Goal: Transaction & Acquisition: Book appointment/travel/reservation

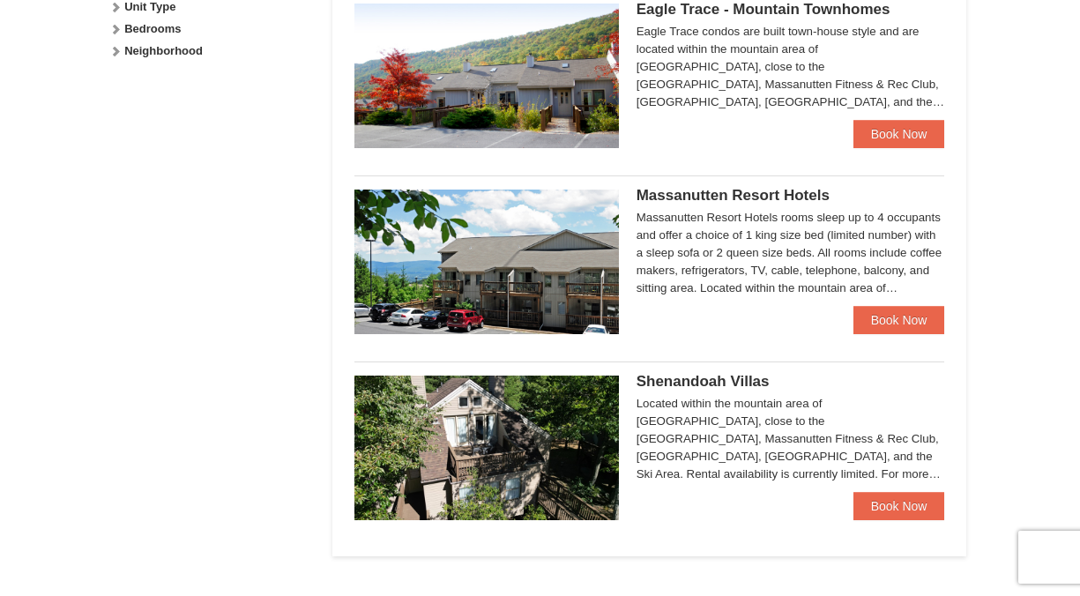
scroll to position [930, 0]
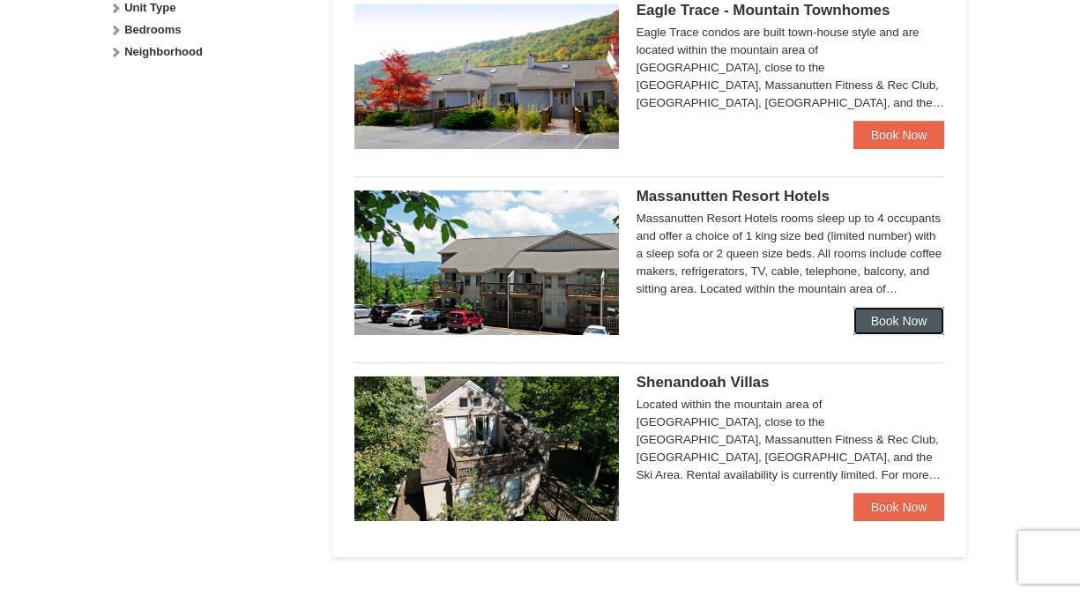
click at [884, 330] on link "Book Now" at bounding box center [900, 321] width 92 height 28
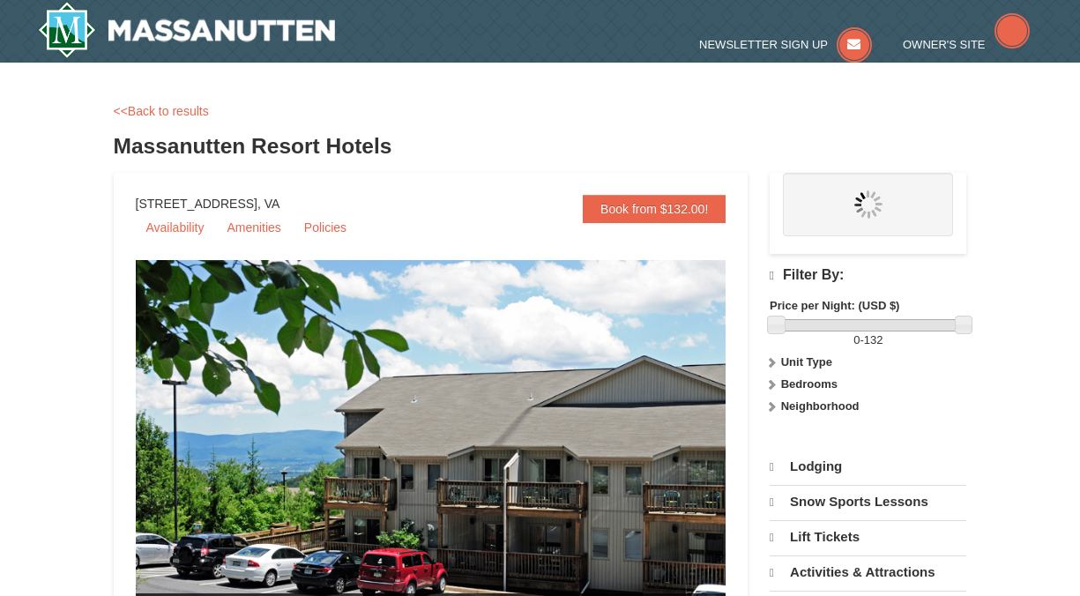
select select "10"
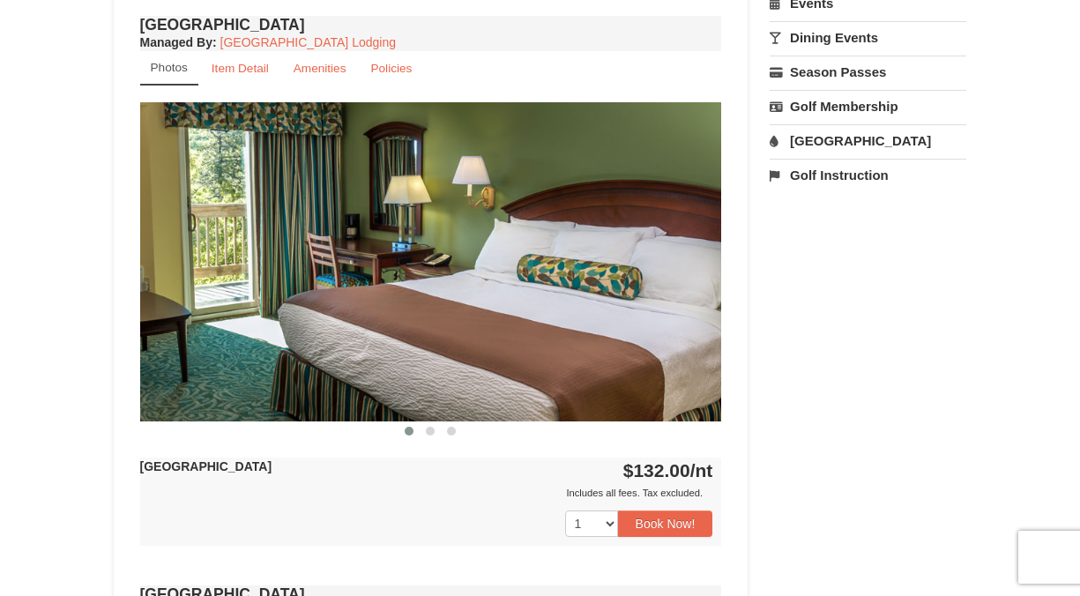
scroll to position [656, 0]
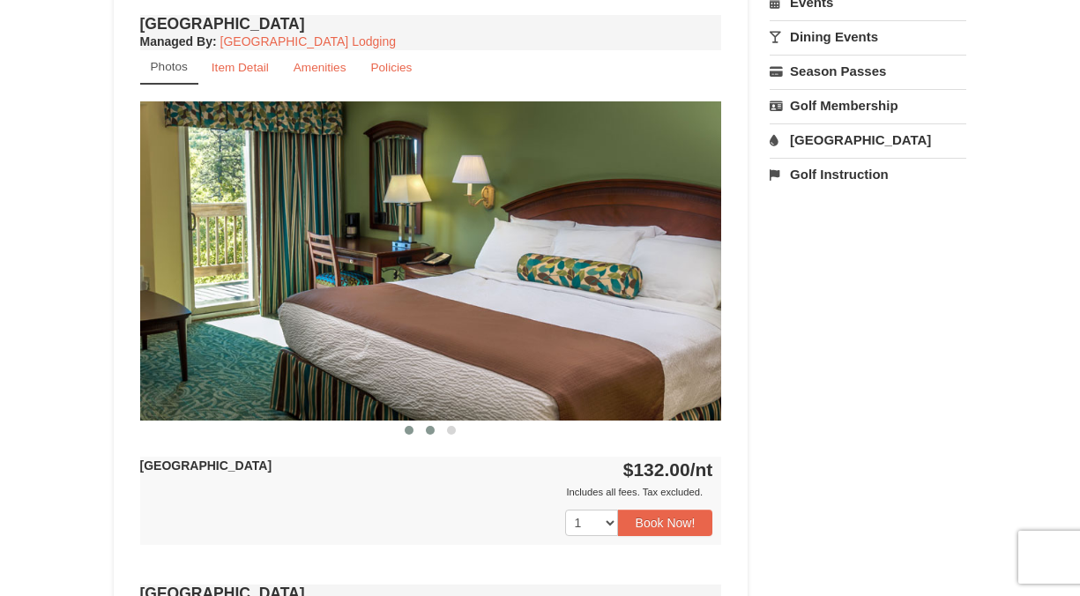
click at [429, 425] on button at bounding box center [430, 430] width 21 height 18
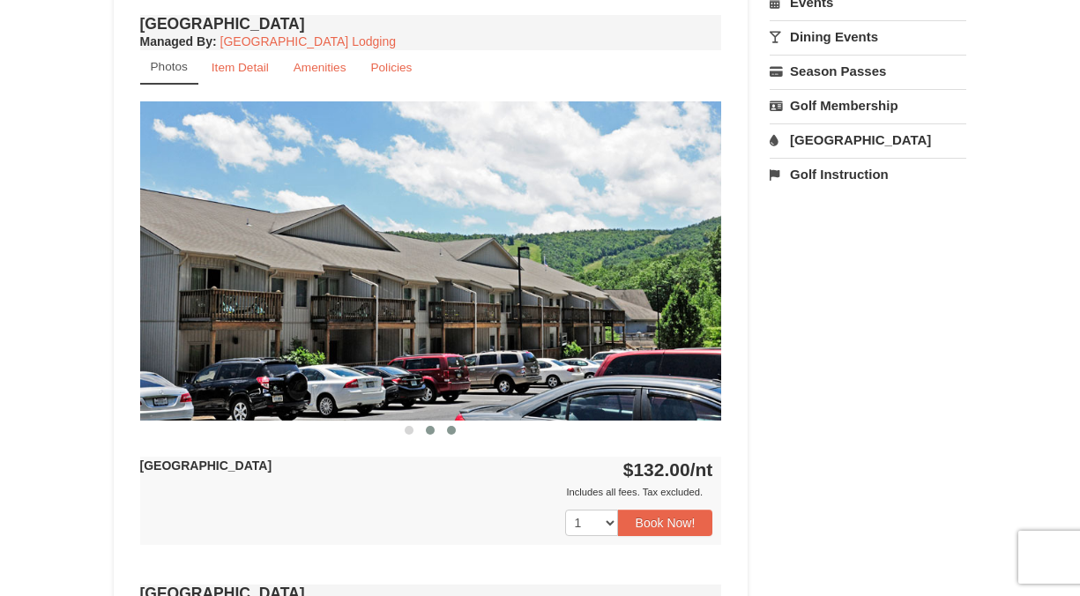
click at [455, 429] on span at bounding box center [451, 430] width 9 height 9
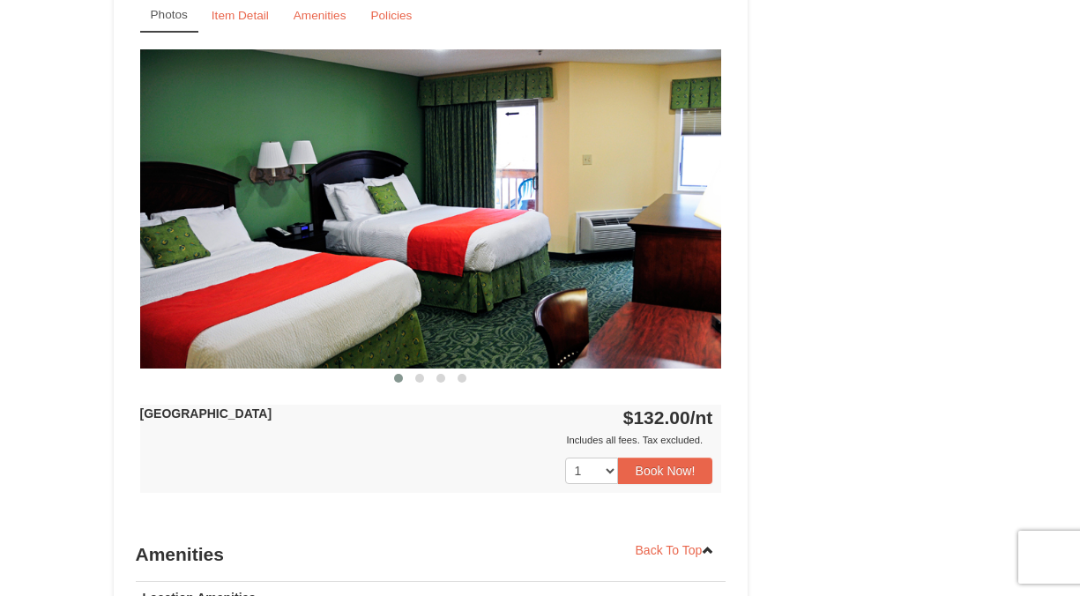
scroll to position [1277, 0]
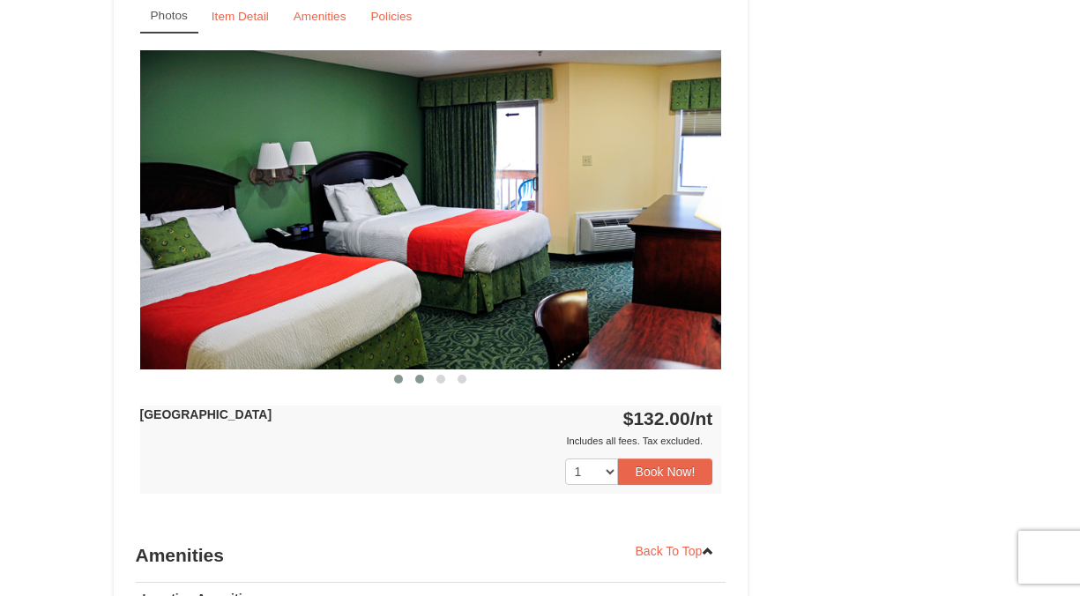
click at [420, 384] on button at bounding box center [419, 379] width 21 height 18
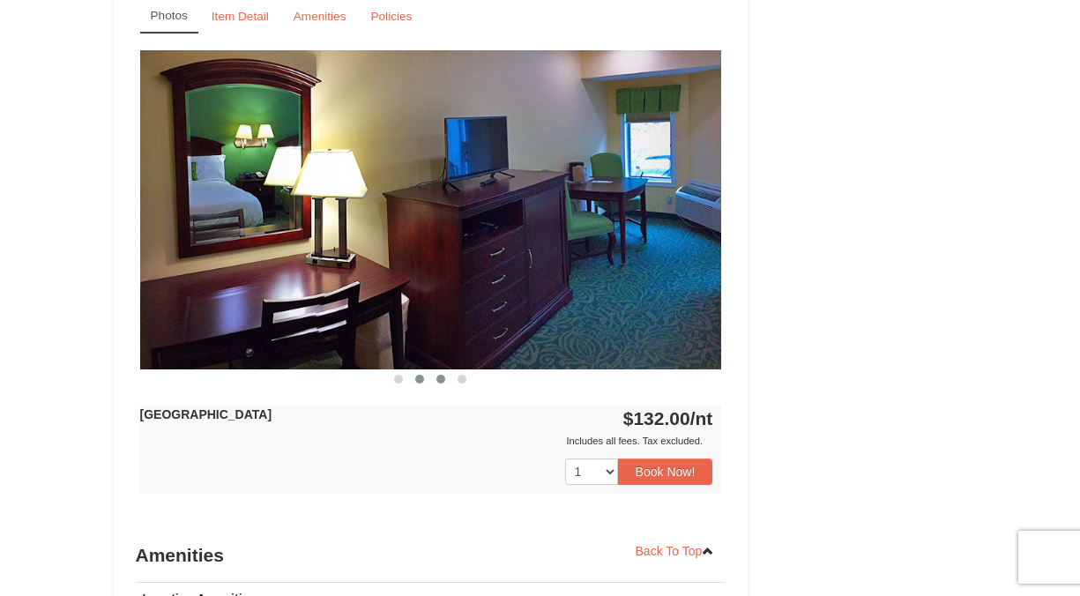
click at [443, 385] on button at bounding box center [440, 379] width 21 height 18
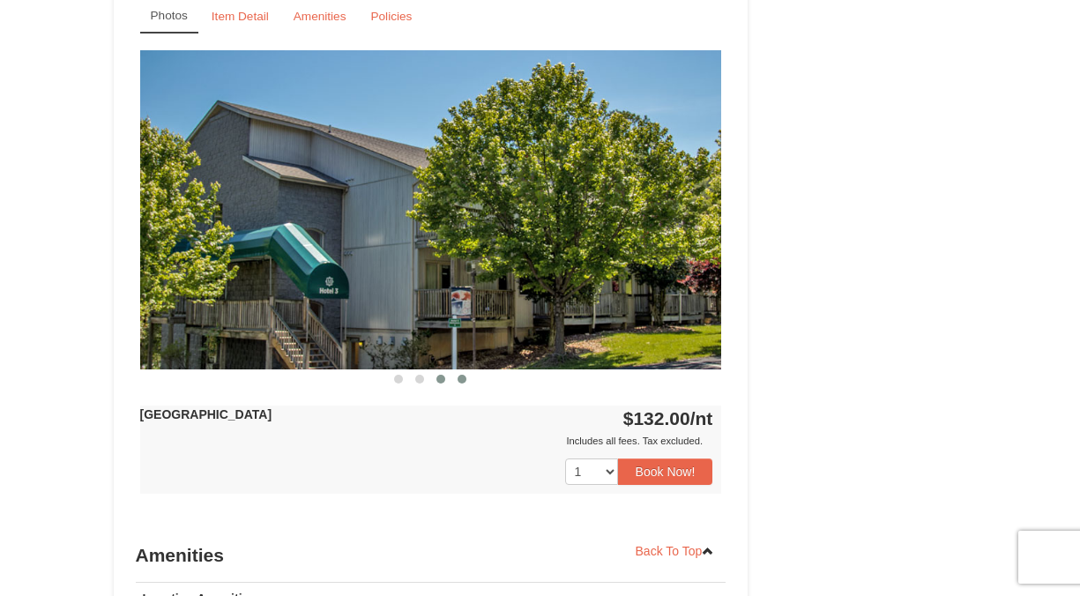
click at [466, 383] on button at bounding box center [461, 379] width 21 height 18
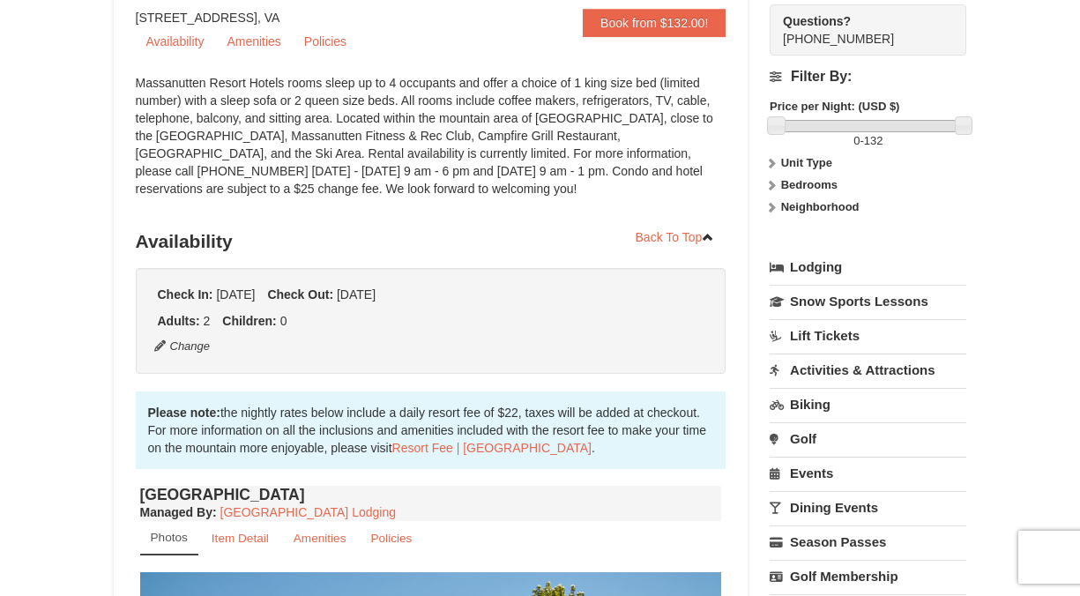
scroll to position [0, 0]
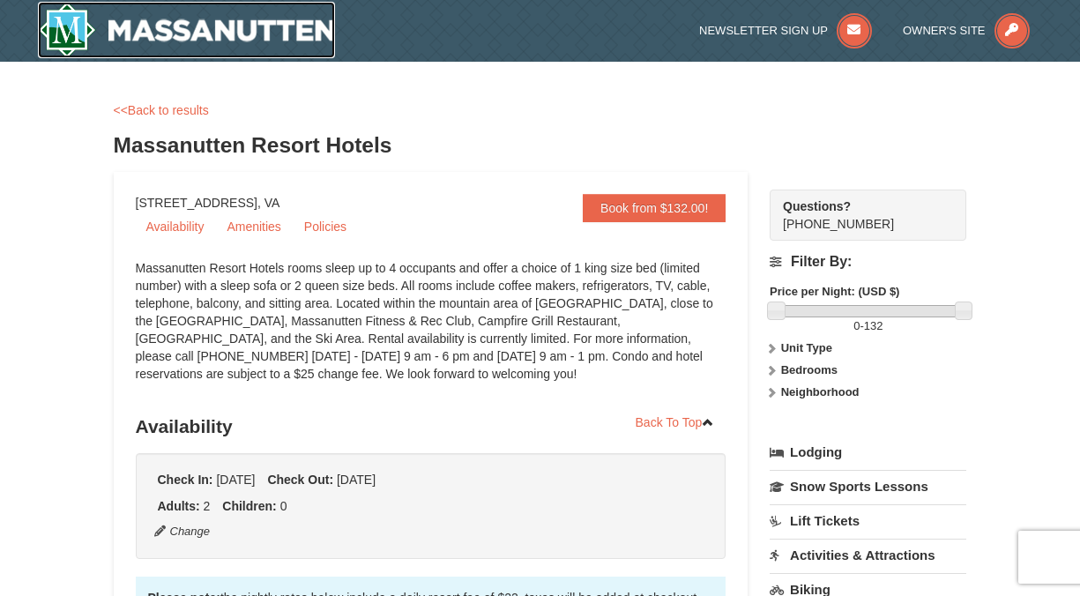
click at [262, 27] on img at bounding box center [187, 30] width 298 height 56
